Goal: Task Accomplishment & Management: Use online tool/utility

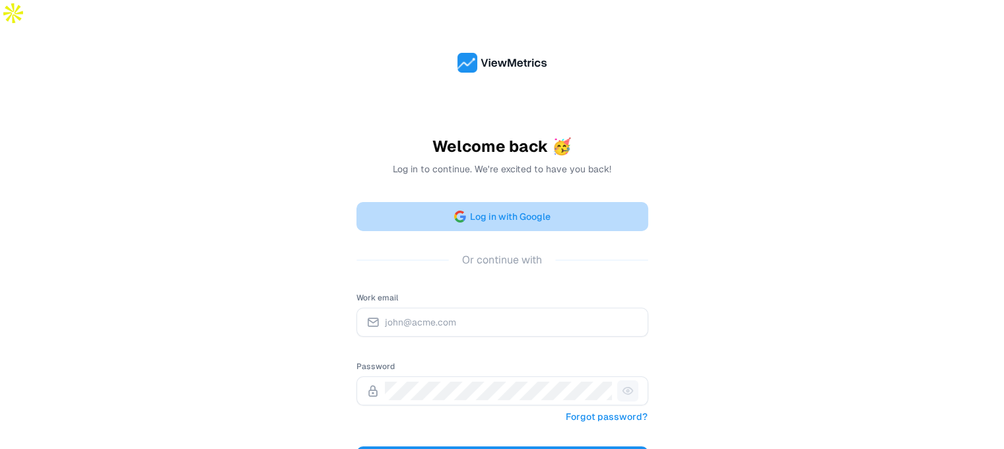
click at [616, 176] on div "Welcome back 🥳 Log in to continue. We're excited to have you back! Log in with …" at bounding box center [502, 332] width 292 height 393
click at [608, 202] on button "Log in with Google" at bounding box center [502, 216] width 292 height 29
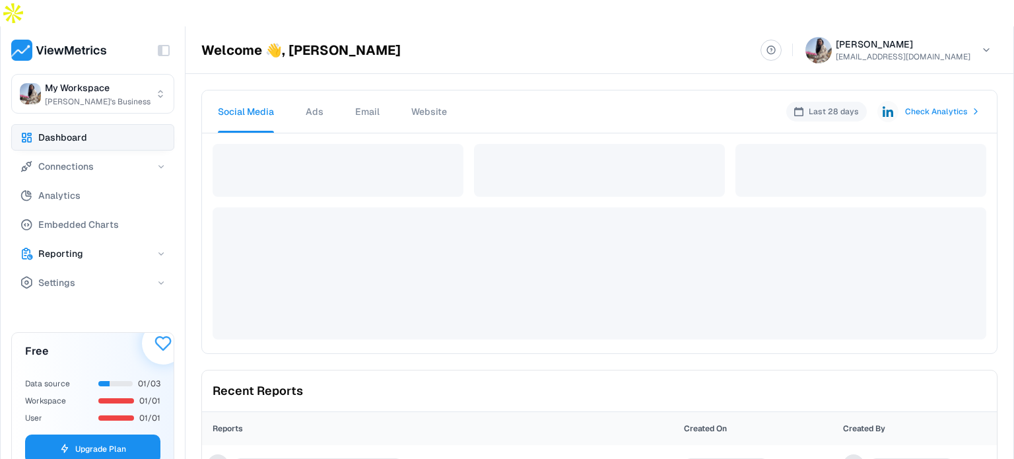
click at [90, 240] on button "Reporting" at bounding box center [92, 253] width 163 height 26
click at [86, 268] on button "Reports" at bounding box center [105, 281] width 140 height 26
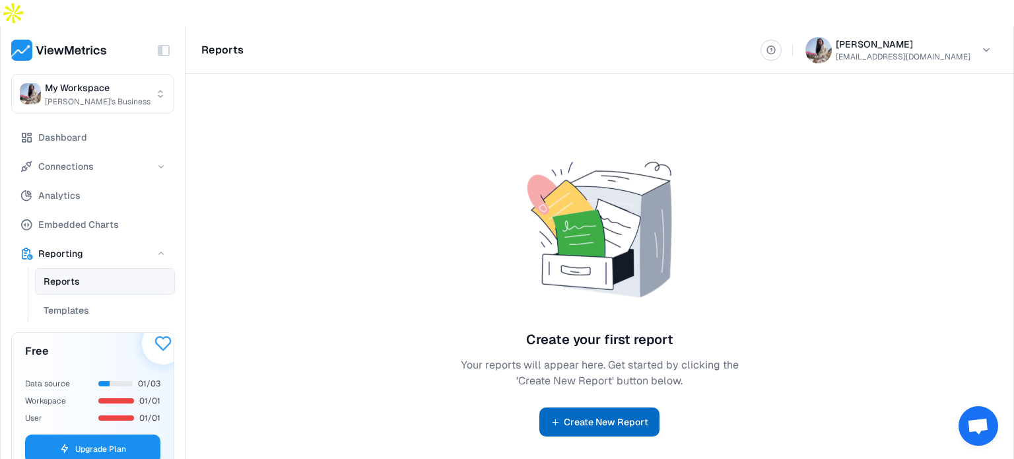
click at [632, 414] on span "Create New Report" at bounding box center [606, 422] width 84 height 16
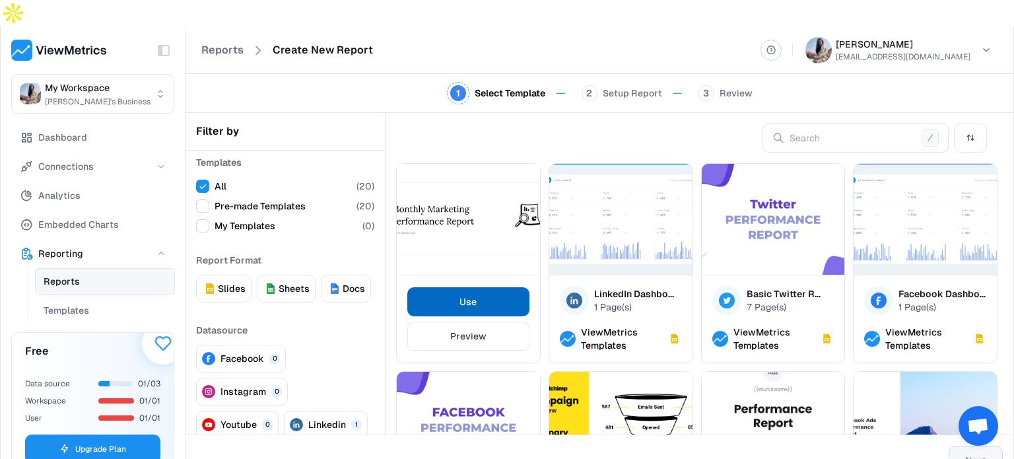
click at [470, 294] on span "Use" at bounding box center [467, 302] width 17 height 16
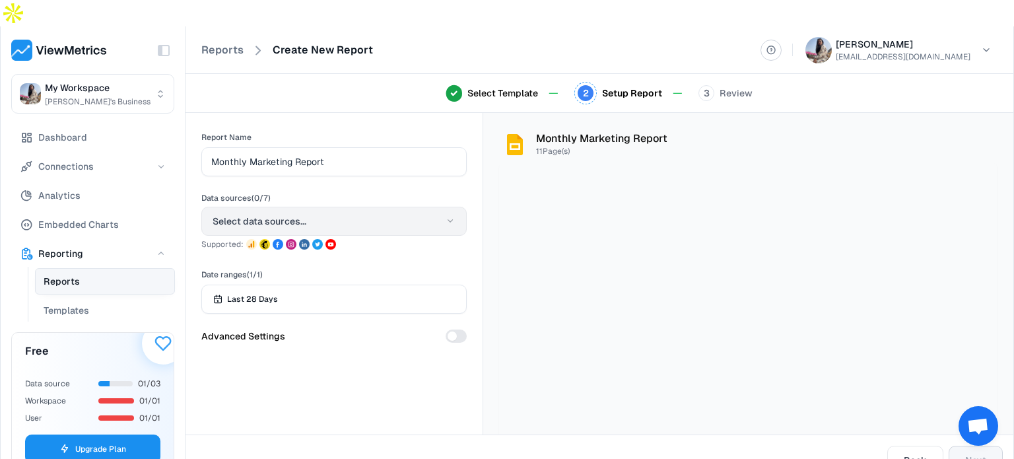
click at [427, 207] on button "Select data sources..." at bounding box center [333, 221] width 265 height 29
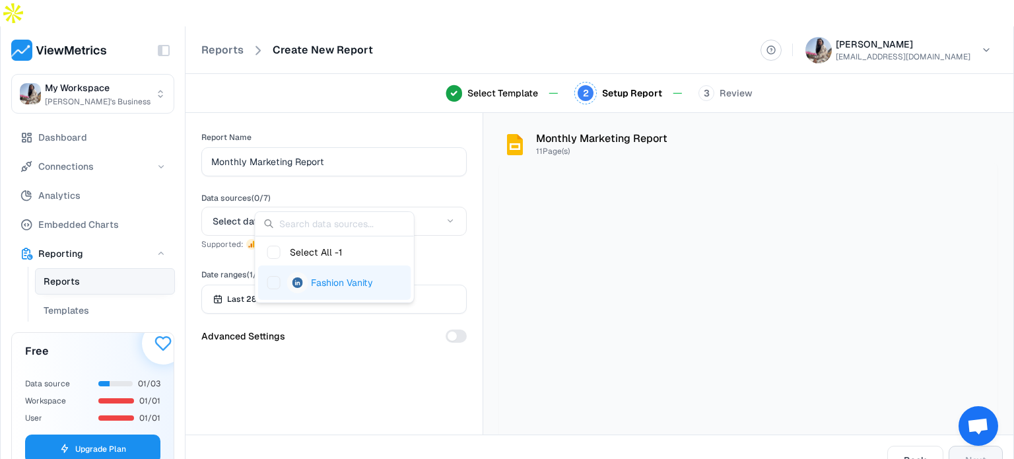
click at [347, 284] on div "Fashion Vanity" at bounding box center [334, 282] width 153 height 34
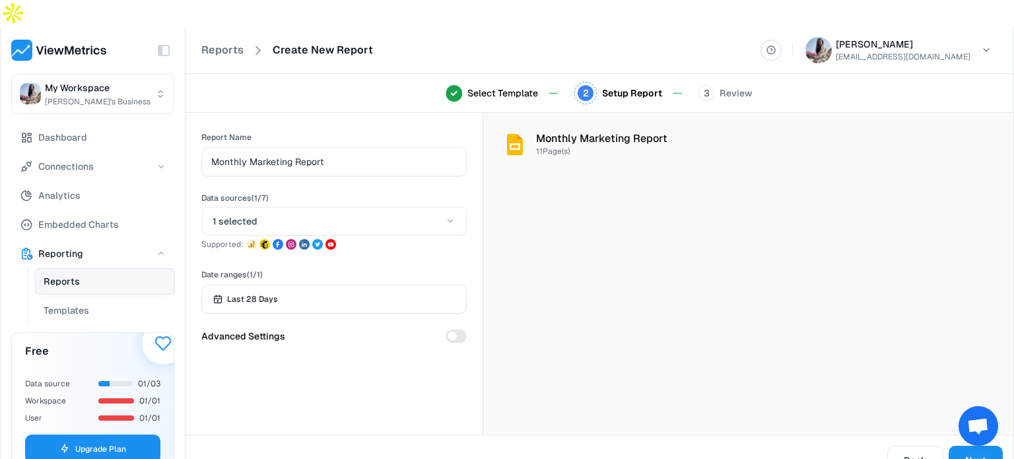
click at [331, 384] on div "Report Name Monthly Marketing Report Data sources ( 1 / 7 ) 1 selected Supporte…" at bounding box center [333, 273] width 297 height 321
click at [956, 446] on button "Next" at bounding box center [975, 460] width 54 height 29
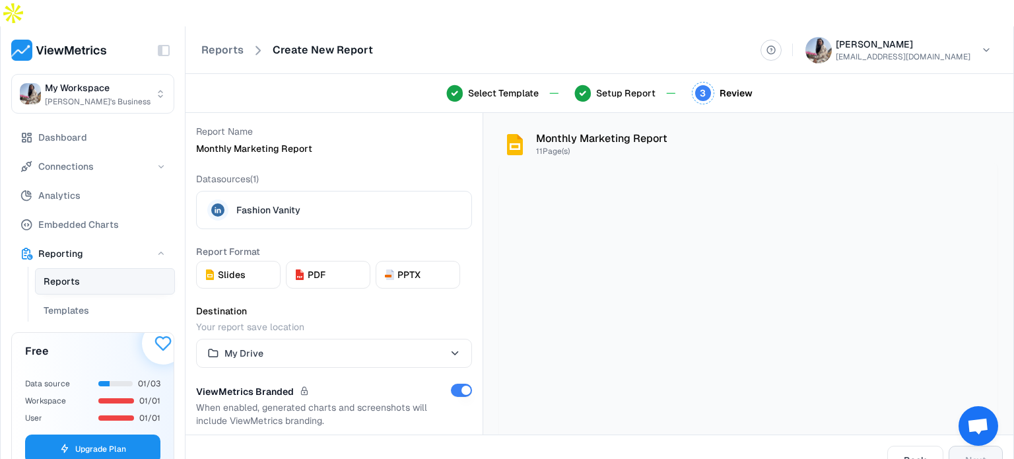
click at [267, 383] on div "ViewMetrics Branded" at bounding box center [323, 391] width 255 height 16
click at [264, 332] on html "Toggle Sidebar My Workspace [PERSON_NAME]'s Business Dashboard Connections Anal…" at bounding box center [507, 242] width 1014 height 485
click at [401, 268] on span "PPTX" at bounding box center [408, 274] width 23 height 13
click at [329, 261] on button "PDF" at bounding box center [328, 275] width 84 height 28
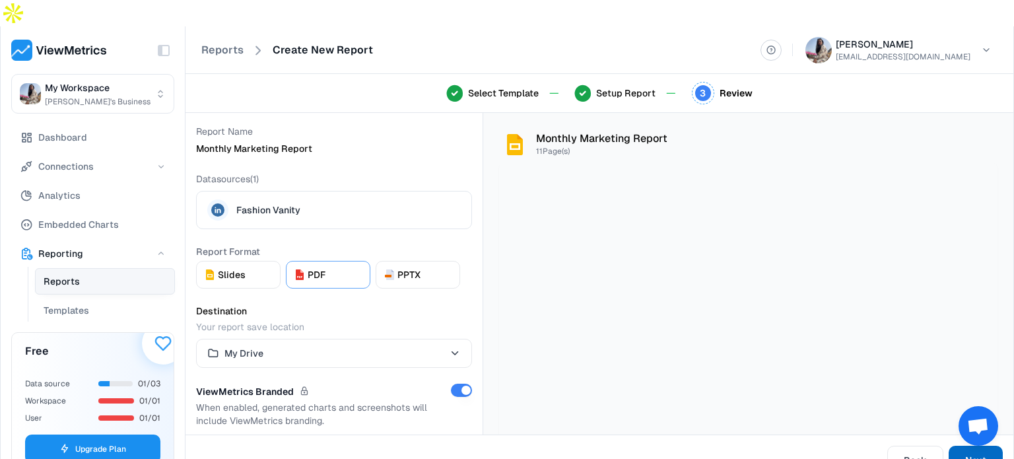
click at [954, 446] on button "Next" at bounding box center [975, 460] width 54 height 29
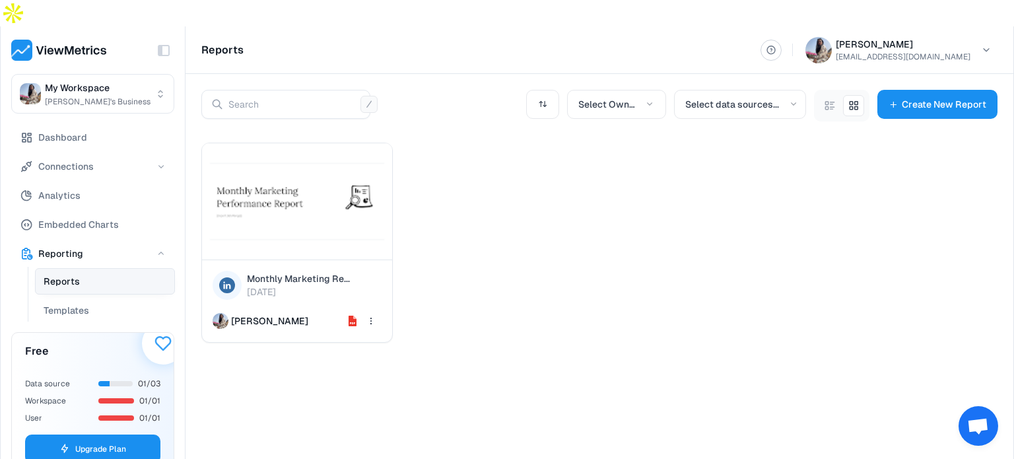
click at [296, 184] on img at bounding box center [297, 201] width 190 height 116
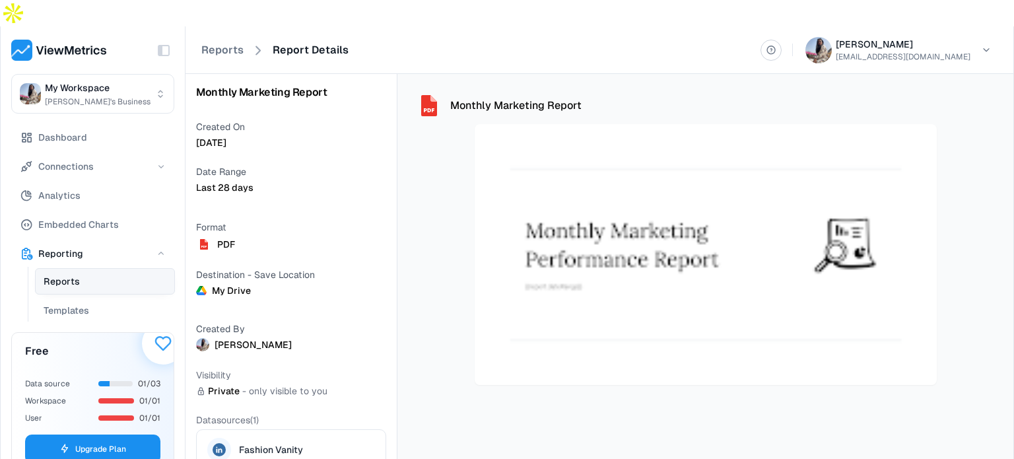
click at [706, 255] on img at bounding box center [706, 254] width 462 height 261
click at [653, 413] on div "Monthly Marketing Report" at bounding box center [705, 280] width 616 height 413
click at [96, 240] on button "Reporting" at bounding box center [92, 253] width 163 height 26
click at [69, 240] on button "Reporting" at bounding box center [92, 253] width 163 height 26
click at [73, 40] on img at bounding box center [59, 50] width 96 height 21
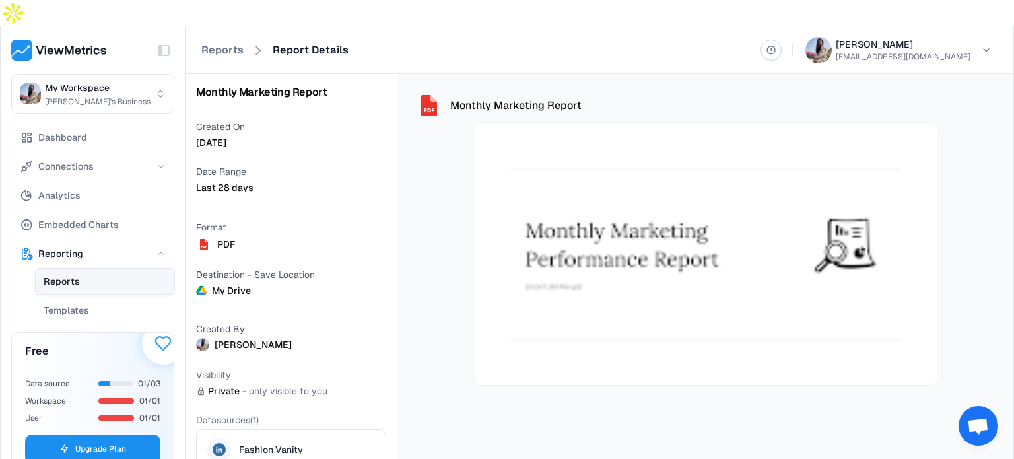
drag, startPoint x: 668, startPoint y: 224, endPoint x: 549, endPoint y: 391, distance: 205.5
click at [549, 391] on div "Monthly Marketing Report" at bounding box center [705, 280] width 616 height 413
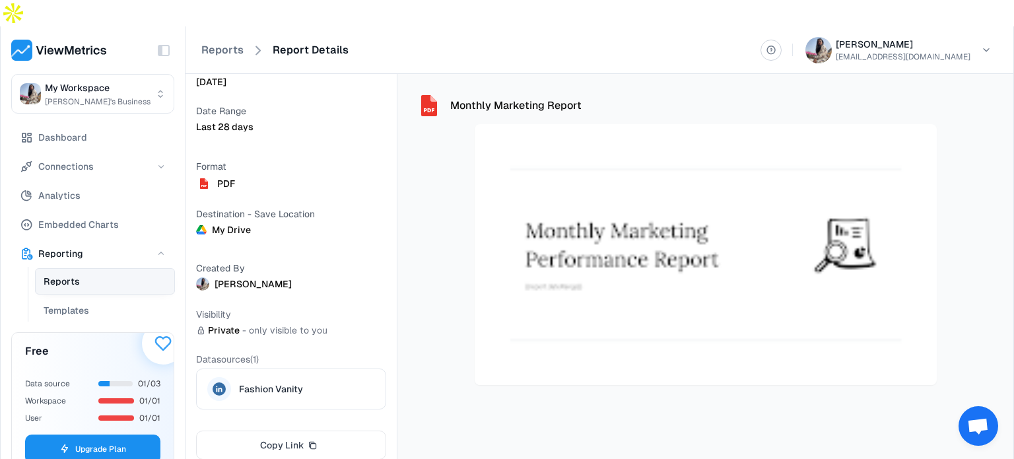
scroll to position [136, 0]
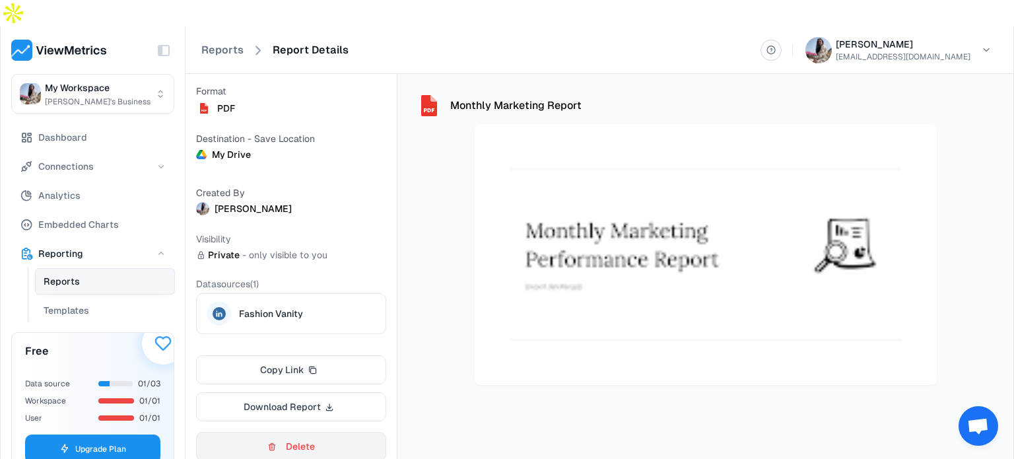
click at [282, 432] on button "Delete" at bounding box center [291, 446] width 190 height 29
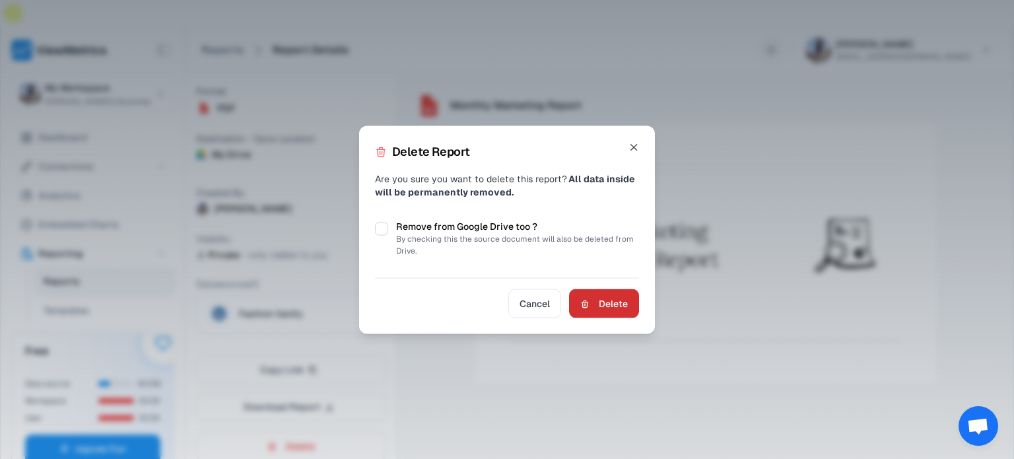
click at [618, 314] on button "Delete" at bounding box center [604, 302] width 70 height 29
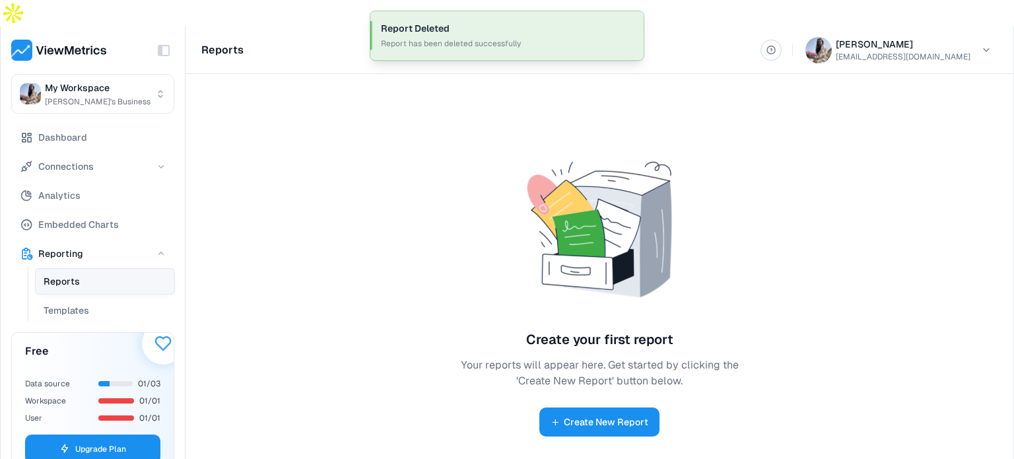
click at [828, 297] on div "Create your first report Your reports will appear here. Get started by clicking…" at bounding box center [599, 290] width 591 height 334
click at [828, 188] on div "Create your first report Your reports will appear here. Get started by clicking…" at bounding box center [599, 290] width 591 height 334
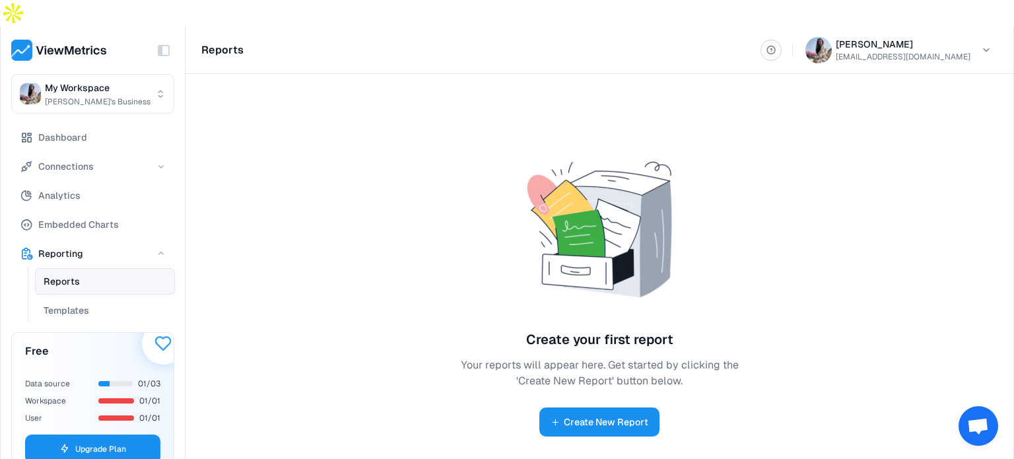
click at [384, 195] on div "Create your first report Your reports will appear here. Get started by clicking…" at bounding box center [599, 290] width 591 height 334
click at [623, 414] on span "Create New Report" at bounding box center [606, 422] width 84 height 16
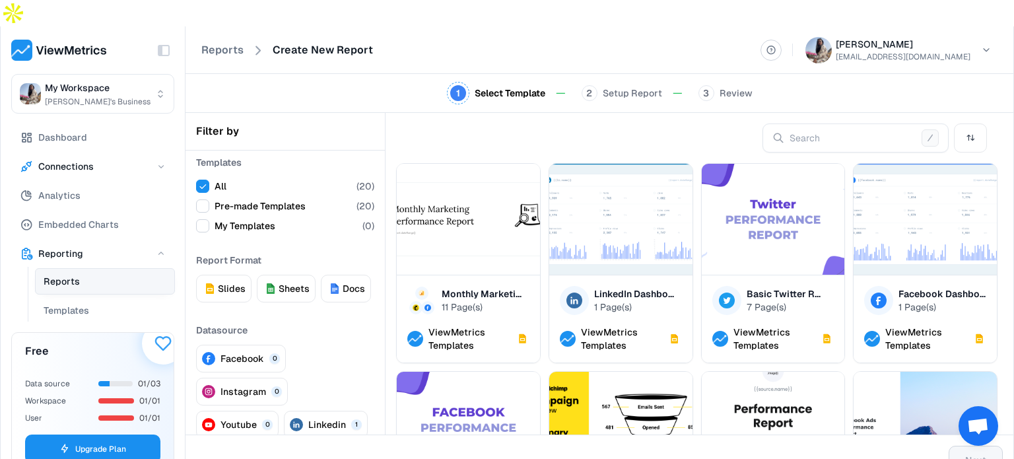
click at [77, 158] on span "Connections" at bounding box center [65, 166] width 55 height 16
click at [83, 186] on span "Data Sources" at bounding box center [73, 194] width 59 height 16
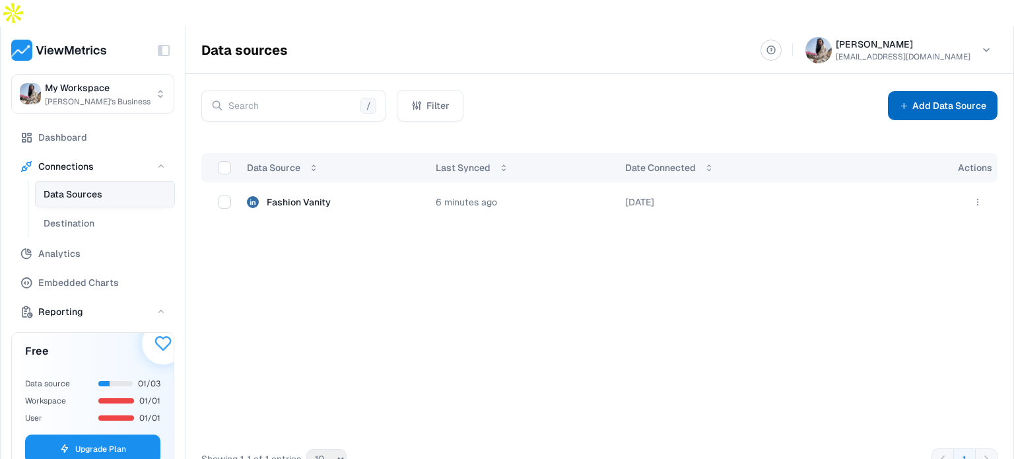
click at [942, 91] on button "Add Data Source" at bounding box center [943, 105] width 110 height 29
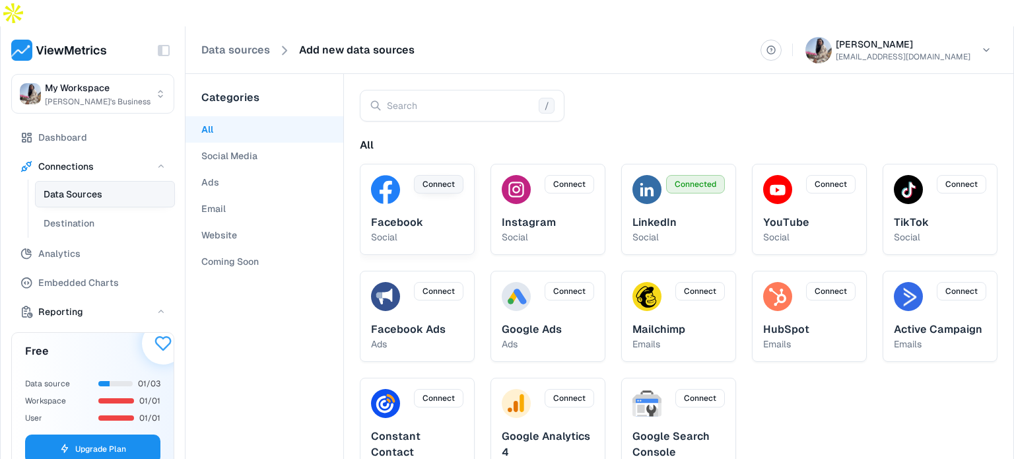
click at [443, 178] on span "Connect" at bounding box center [438, 184] width 32 height 12
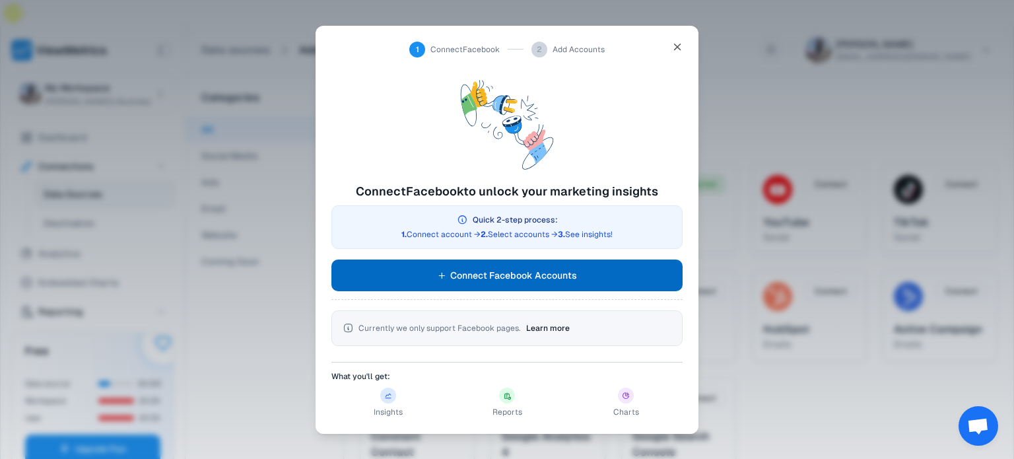
click at [597, 275] on button "Connect Facebook Accounts" at bounding box center [506, 275] width 351 height 32
click at [550, 274] on span "Connect Facebook Accounts" at bounding box center [513, 275] width 127 height 16
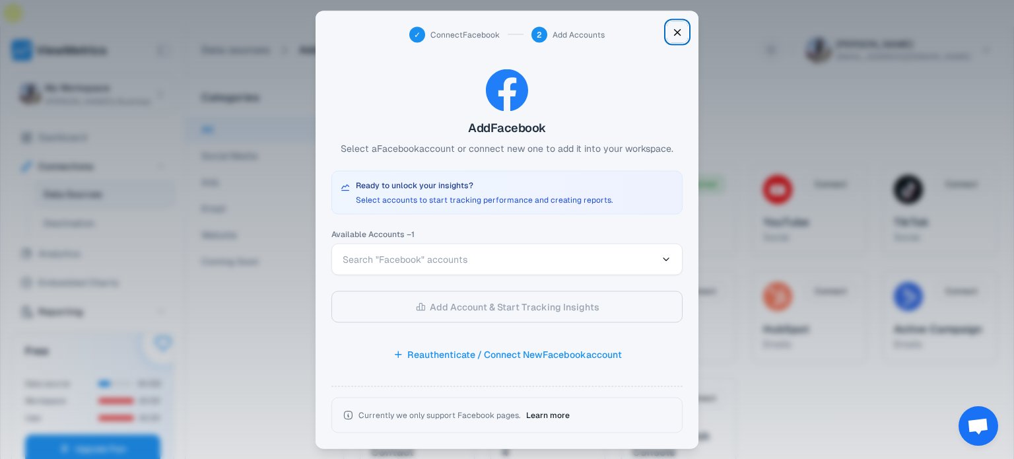
click at [678, 30] on icon "button" at bounding box center [677, 32] width 12 height 20
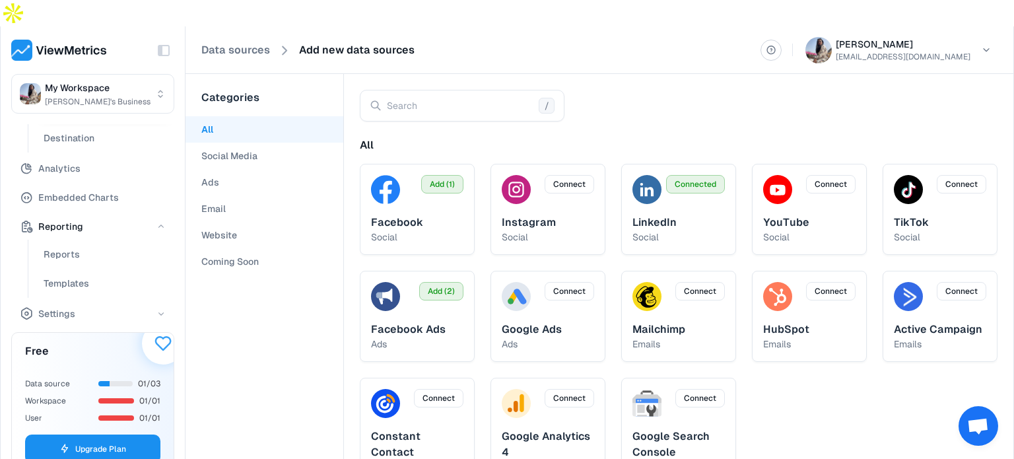
scroll to position [90, 0]
click at [90, 236] on button "Reports" at bounding box center [105, 249] width 140 height 26
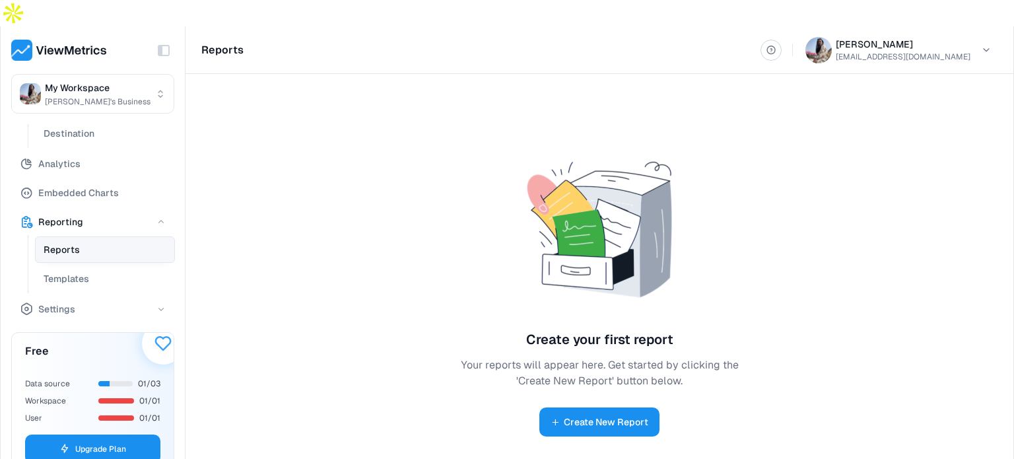
click at [615, 414] on span "Create New Report" at bounding box center [606, 422] width 84 height 16
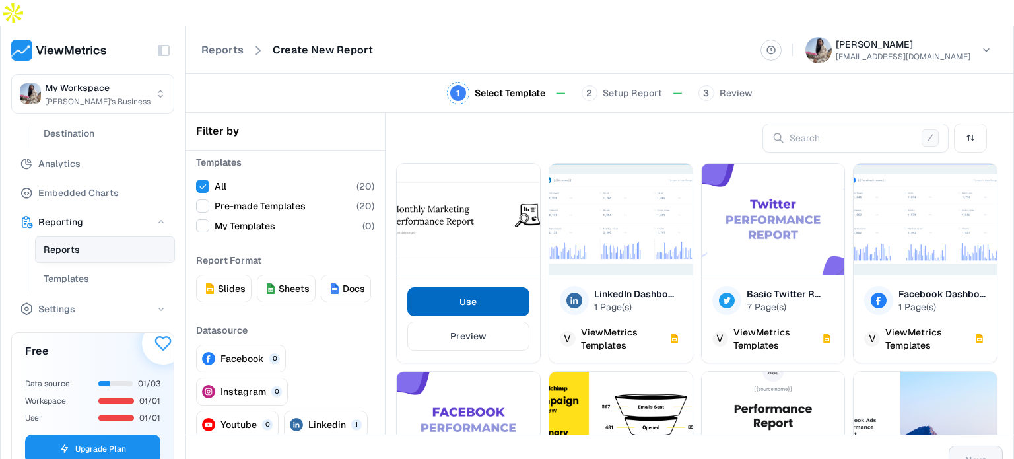
click at [467, 294] on span "Use" at bounding box center [467, 302] width 17 height 16
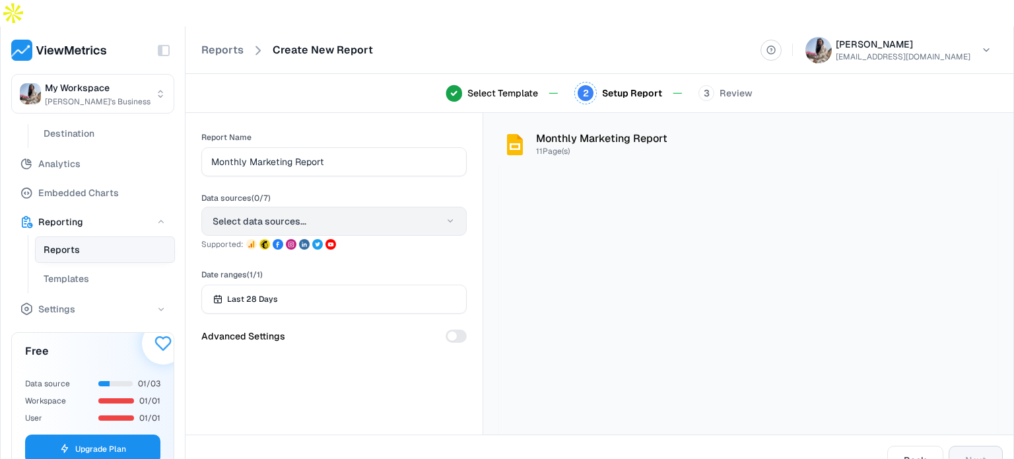
click at [380, 207] on button "Select data sources..." at bounding box center [333, 221] width 265 height 29
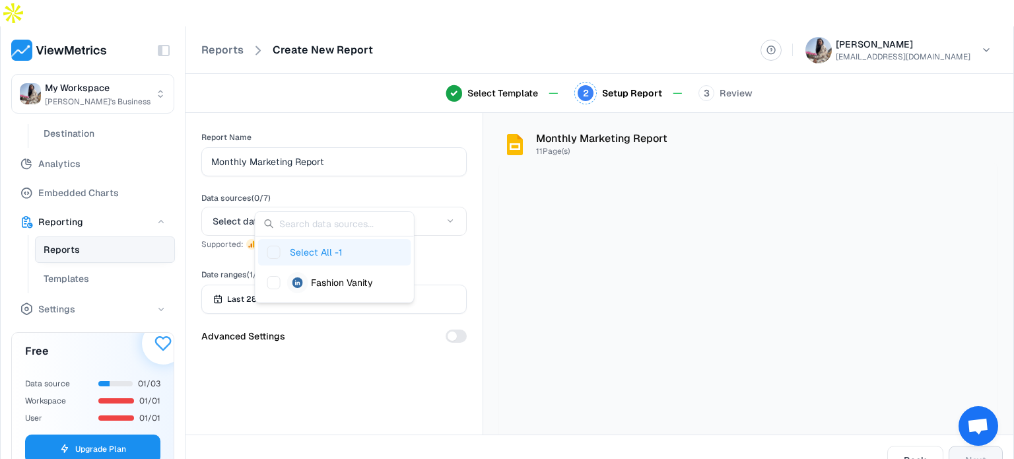
click at [444, 230] on div "Report Name Monthly Marketing Report Data sources ( 0 / 7 ) Select data sources…" at bounding box center [333, 236] width 265 height 214
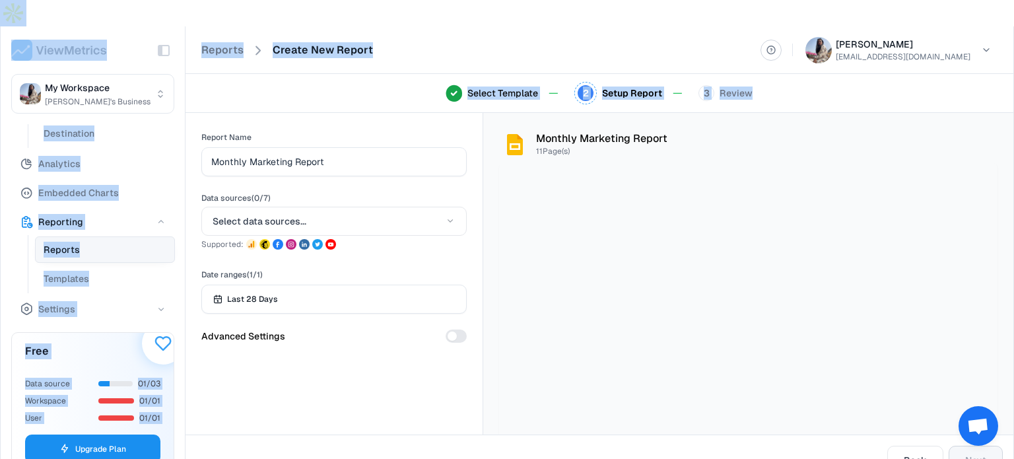
drag, startPoint x: 1013, startPoint y: 147, endPoint x: 1013, endPoint y: 48, distance: 99.7
click at [1003, 48] on body "Toggle Sidebar My Workspace [PERSON_NAME]'s Business Dashboard Connections Data…" at bounding box center [507, 242] width 1014 height 485
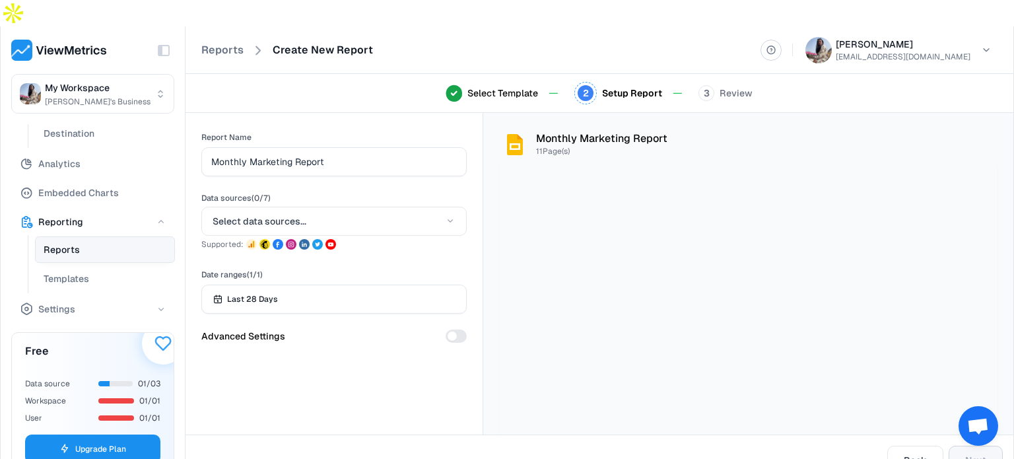
click at [882, 129] on div "Monthly Marketing Report 11 Page(s)" at bounding box center [748, 145] width 498 height 32
click at [974, 425] on span "Open chat" at bounding box center [978, 427] width 22 height 18
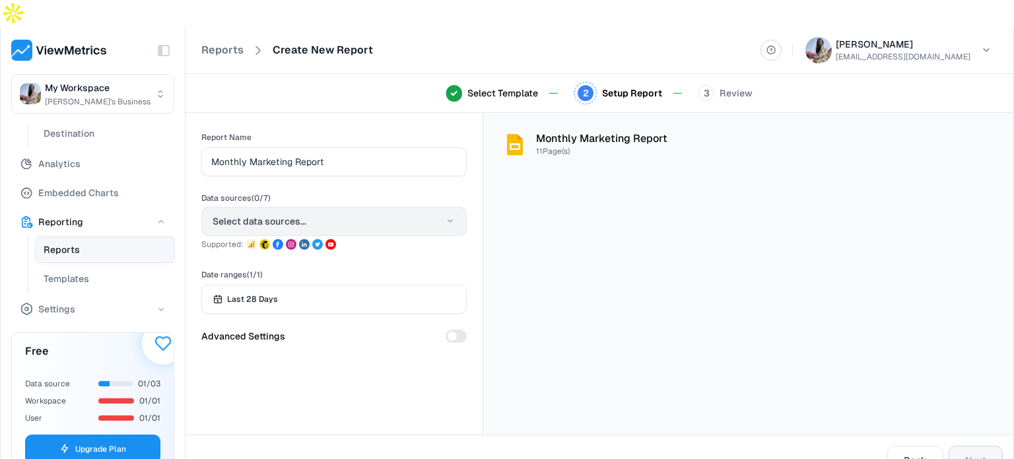
click at [425, 207] on button "Select data sources..." at bounding box center [333, 221] width 265 height 29
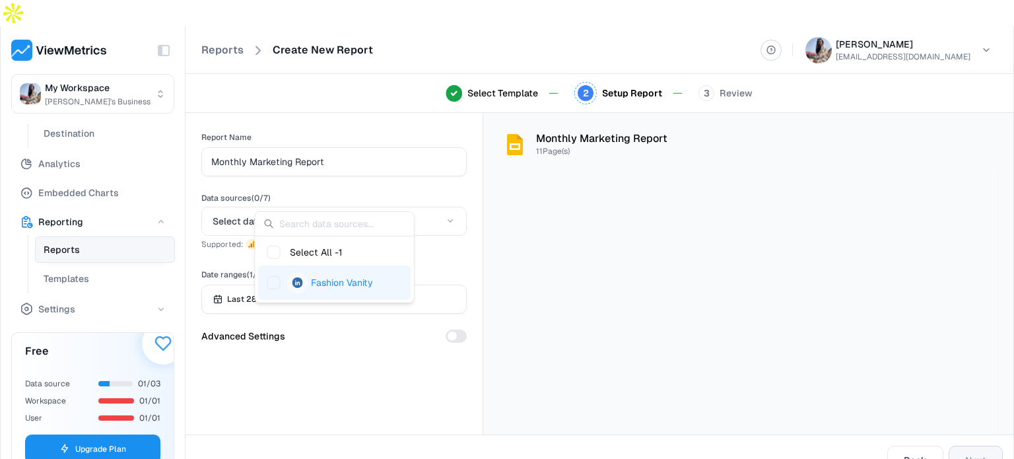
click at [333, 271] on div "Fashion Vanity" at bounding box center [334, 282] width 153 height 34
click at [333, 369] on div "Report Name Monthly Marketing Report Data sources ( 1 / 7 ) 1 selected Supporte…" at bounding box center [333, 273] width 297 height 321
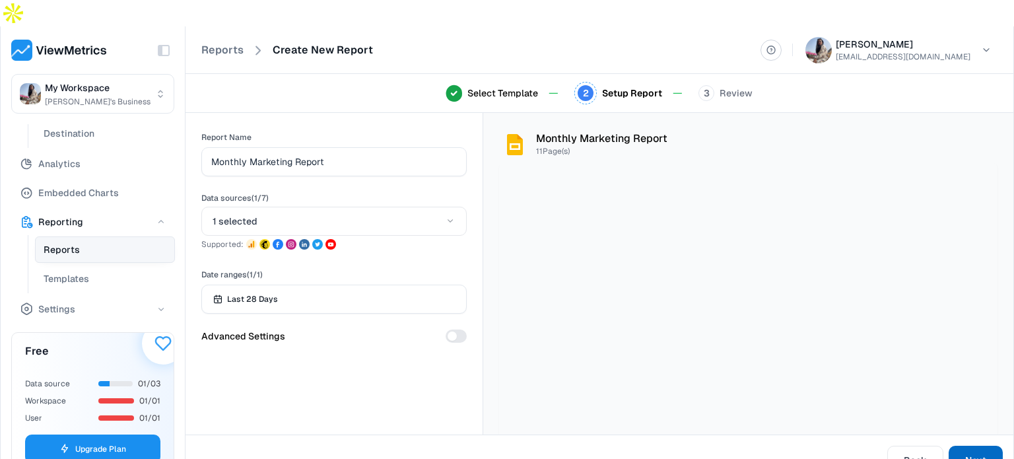
click at [972, 448] on span "Next" at bounding box center [975, 460] width 21 height 16
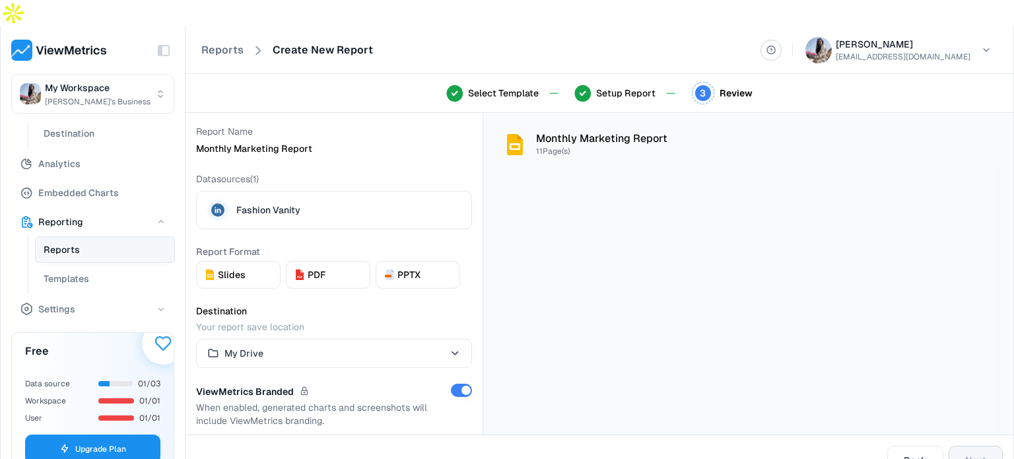
click at [304, 267] on icon at bounding box center [300, 275] width 16 height 16
click at [991, 446] on button "Next" at bounding box center [975, 460] width 54 height 29
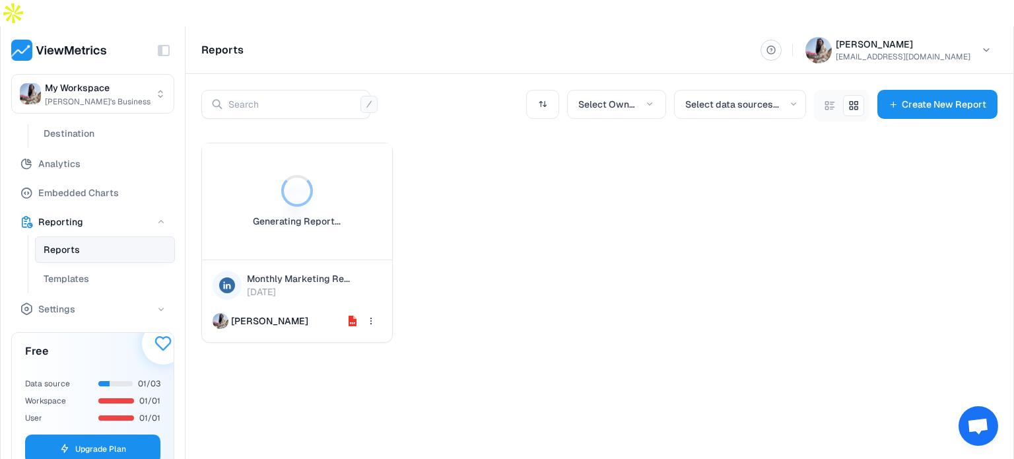
click at [335, 203] on div "Generating Report..." at bounding box center [297, 201] width 190 height 116
click at [656, 271] on div "Generating Report... Monthly Marketing Re... [DATE] [PERSON_NAME]" at bounding box center [599, 308] width 796 height 330
